Goal: Find specific page/section

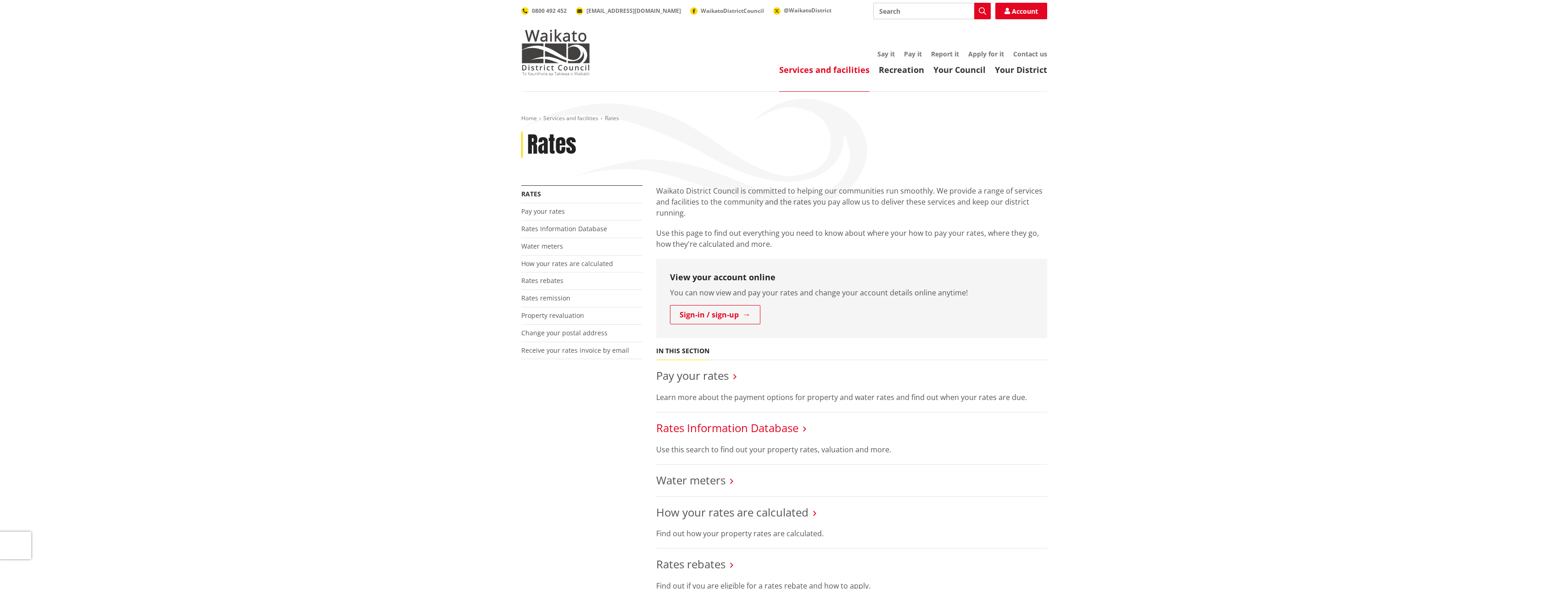
scroll to position [46, 0]
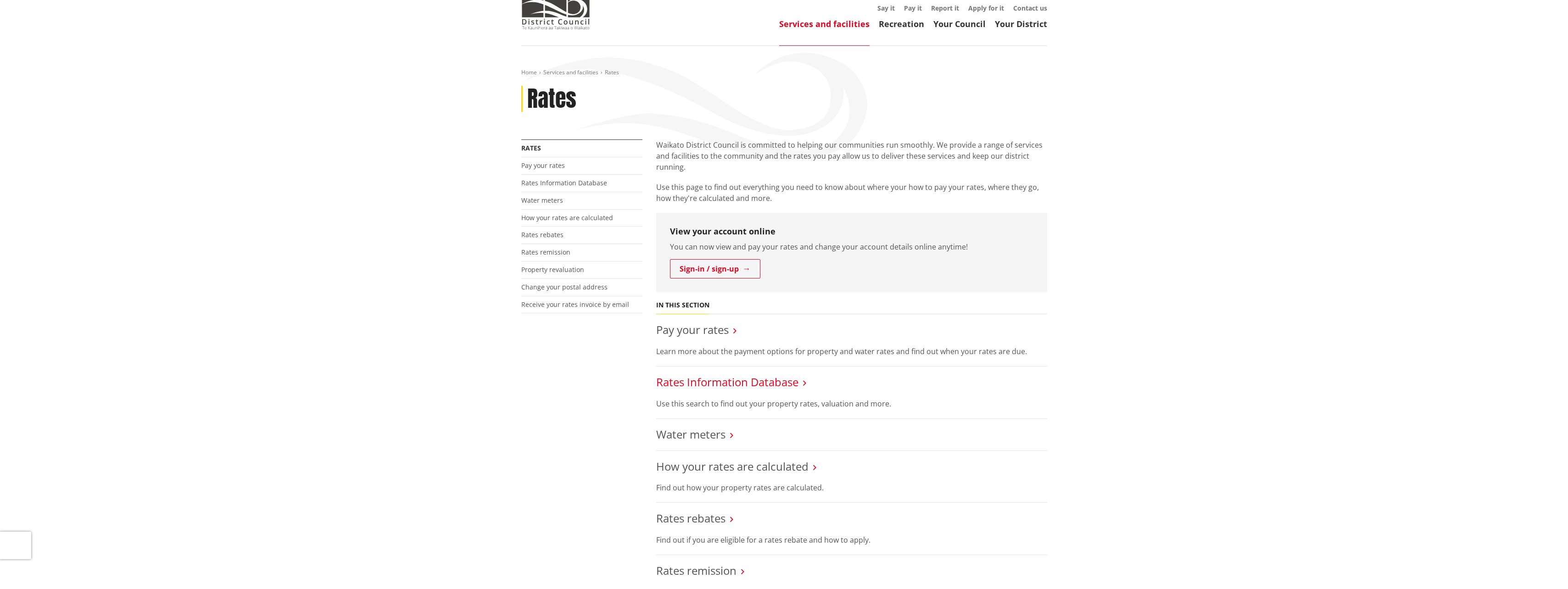
click at [745, 383] on link "Rates Information Database" at bounding box center [728, 382] width 142 height 15
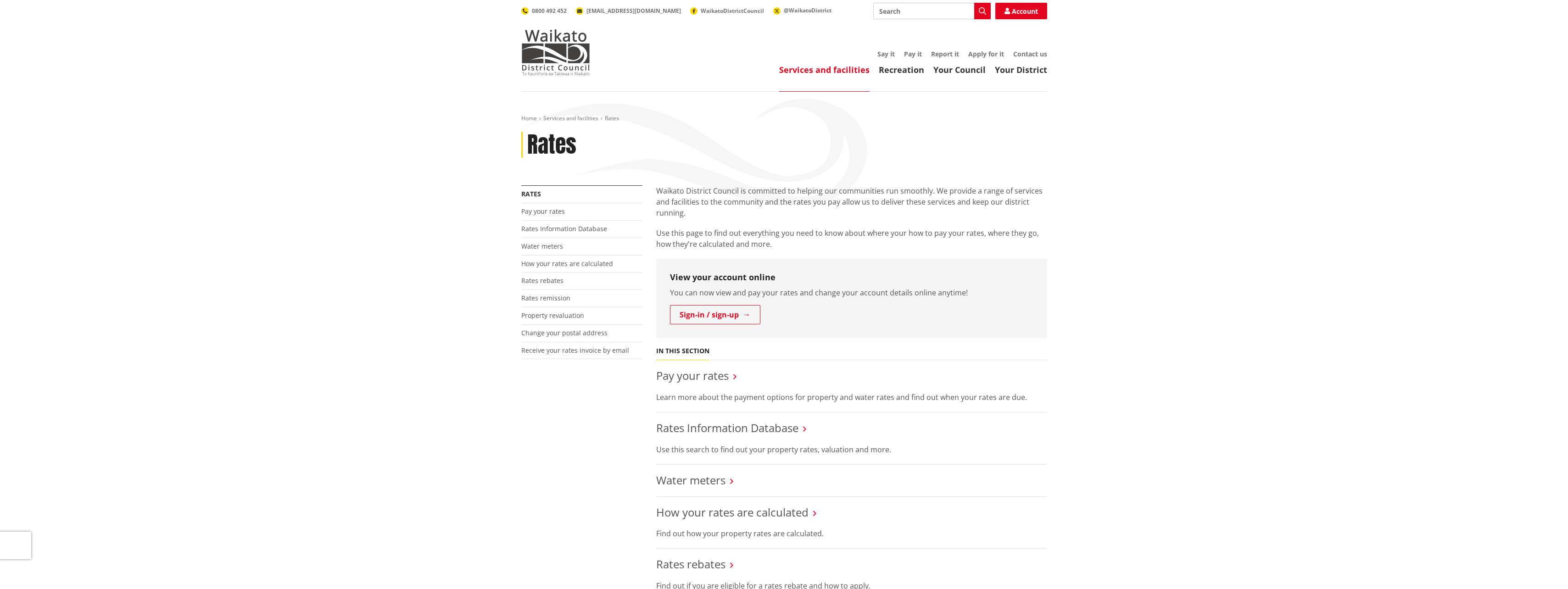
scroll to position [46, 0]
